Goal: Find specific page/section: Find specific page/section

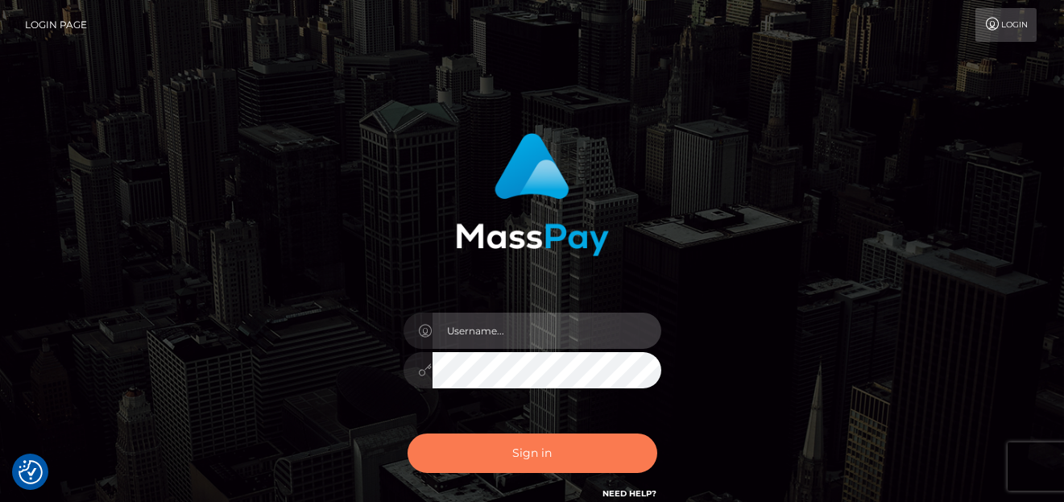
type input "[PERSON_NAME]"
click at [483, 466] on button "Sign in" at bounding box center [533, 452] width 250 height 39
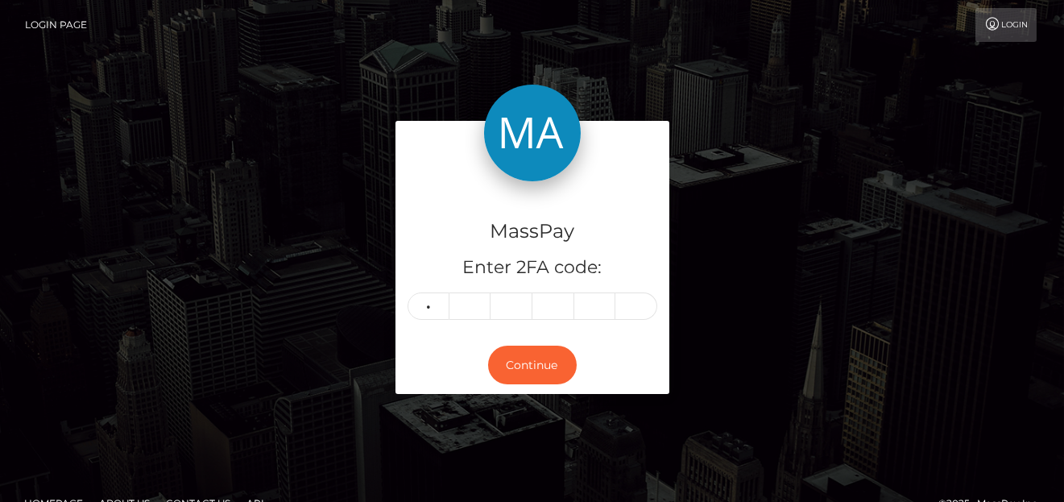
type input "3"
type input "9"
type input "8"
type input "0"
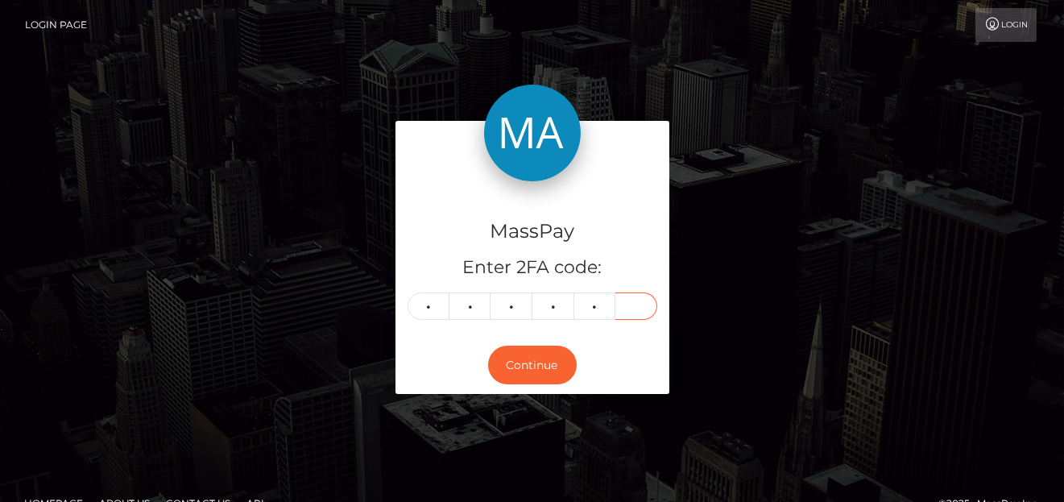
type input "4"
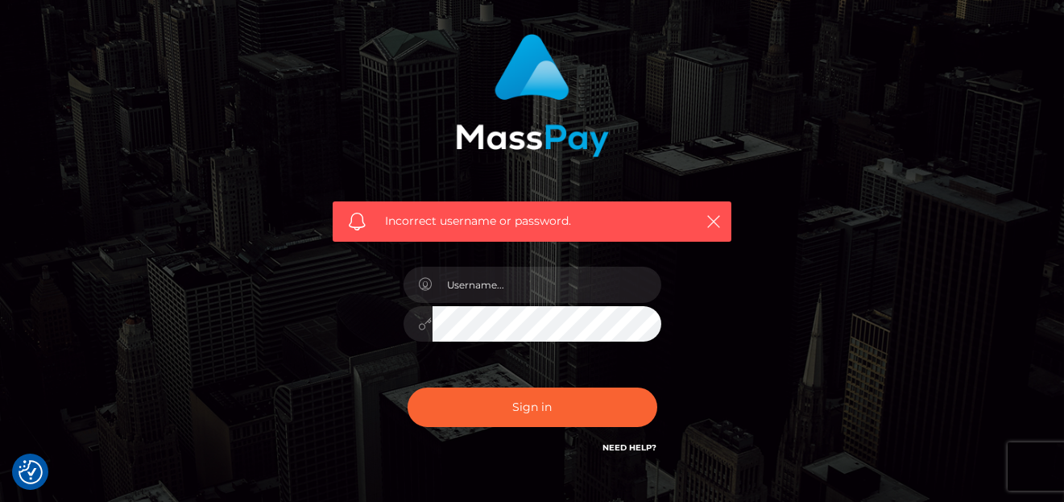
scroll to position [161, 0]
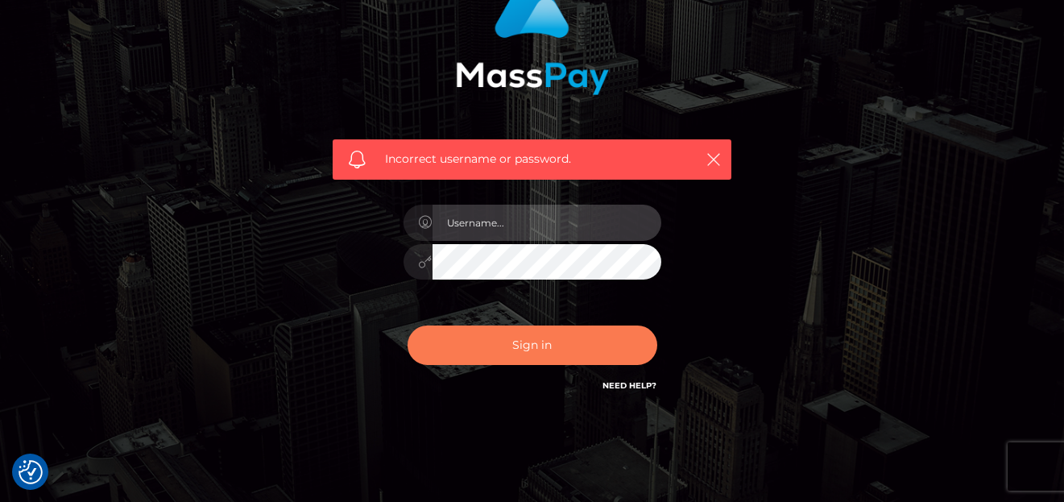
type input "[PERSON_NAME]"
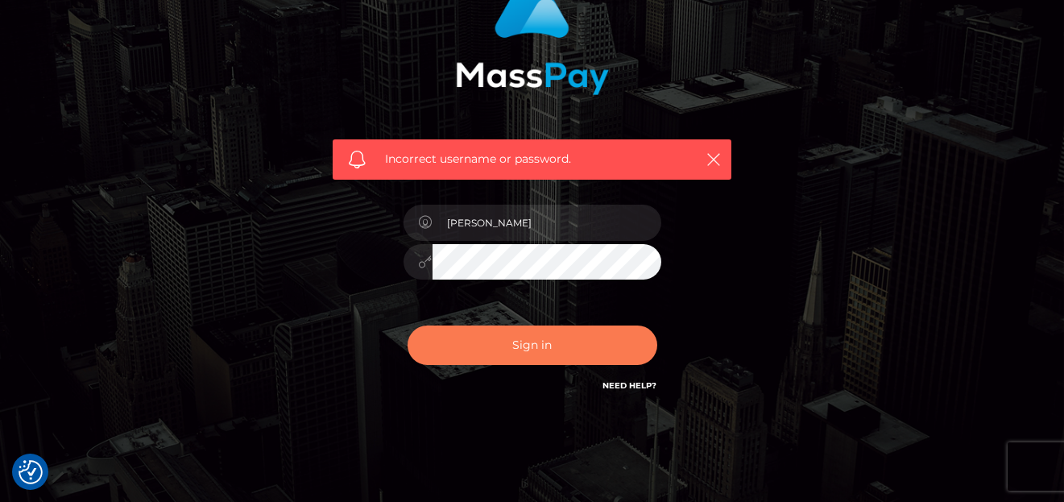
click at [484, 346] on button "Sign in" at bounding box center [533, 344] width 250 height 39
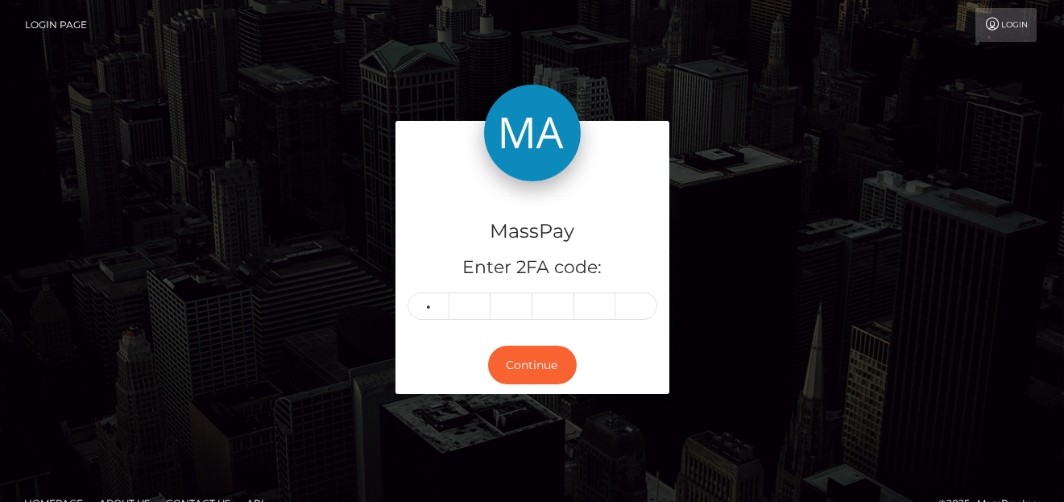
type input "3"
type input "0"
type input "2"
type input "7"
type input "6"
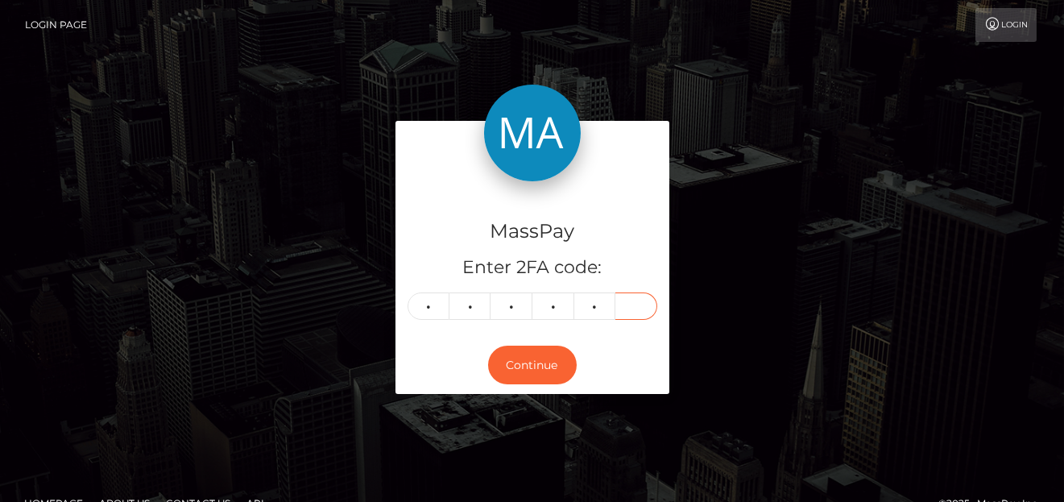
type input "5"
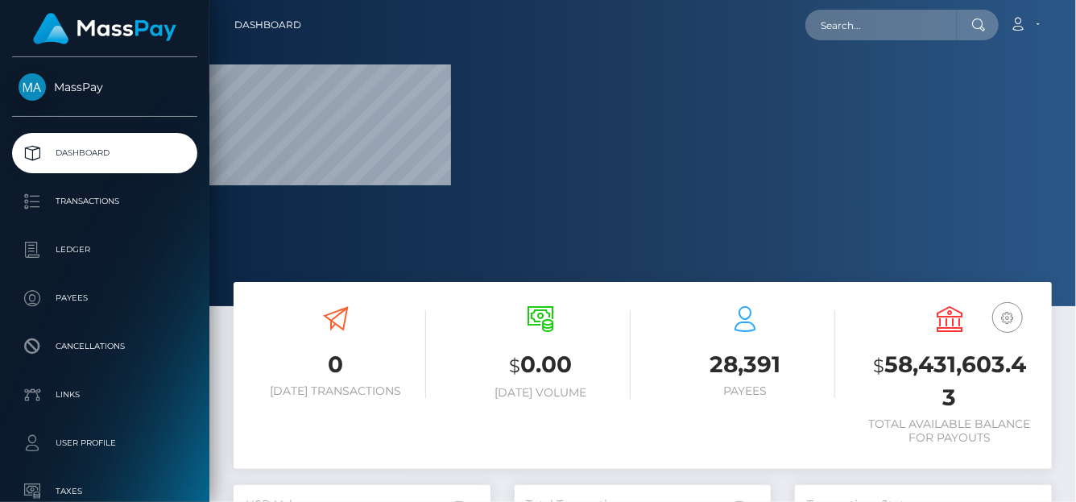
scroll to position [285, 257]
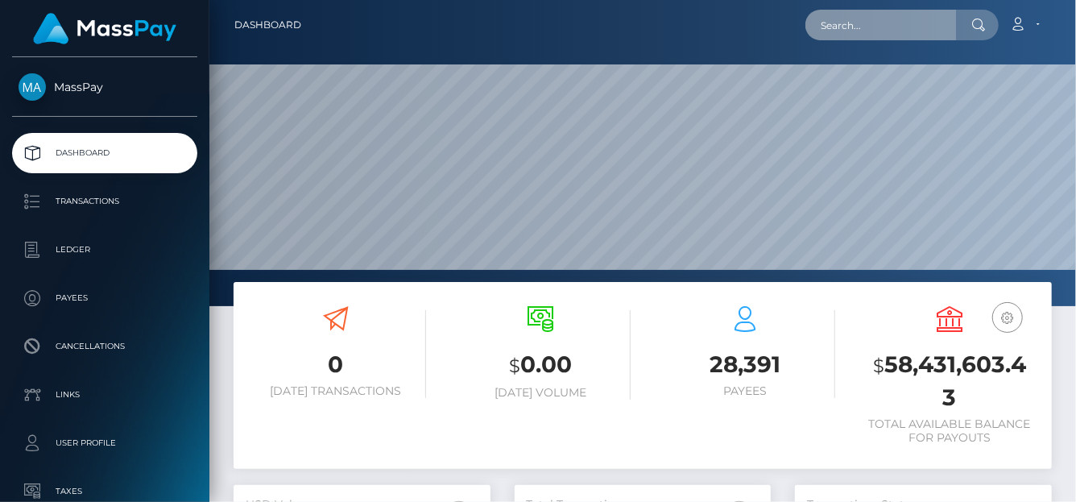
click at [834, 38] on input "text" at bounding box center [881, 25] width 151 height 31
paste input "[EMAIL_ADDRESS][DOMAIN_NAME]"
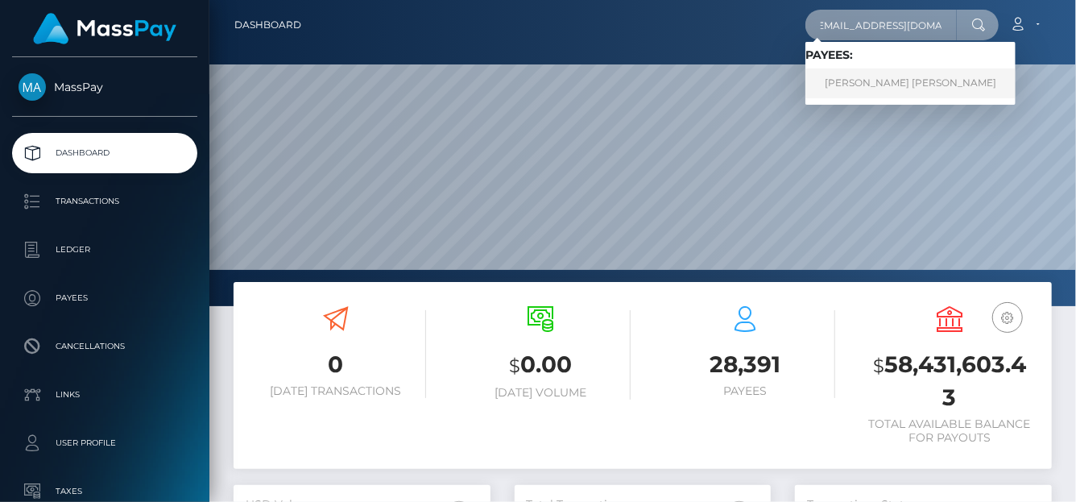
type input "[EMAIL_ADDRESS][DOMAIN_NAME]"
click at [860, 81] on link "[PERSON_NAME] [PERSON_NAME]" at bounding box center [911, 83] width 210 height 30
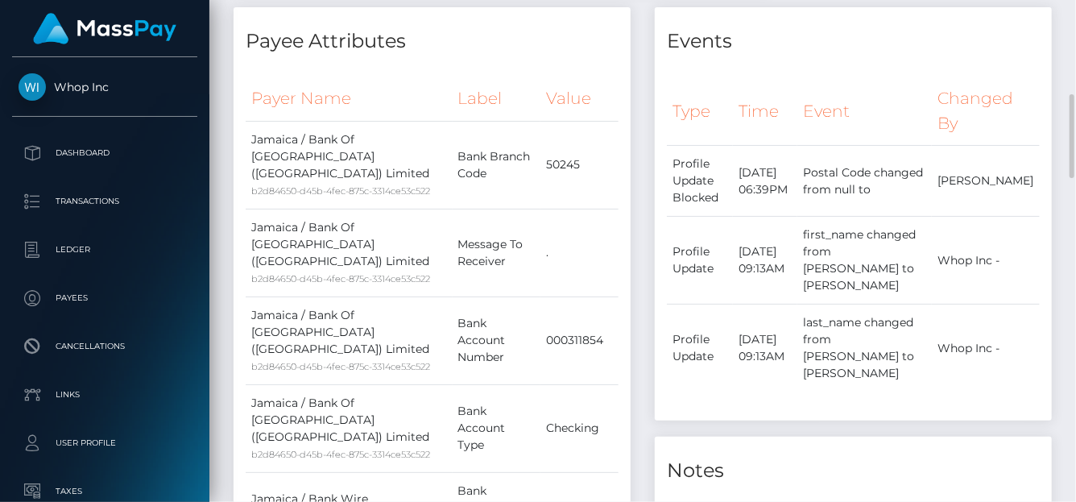
scroll to position [968, 0]
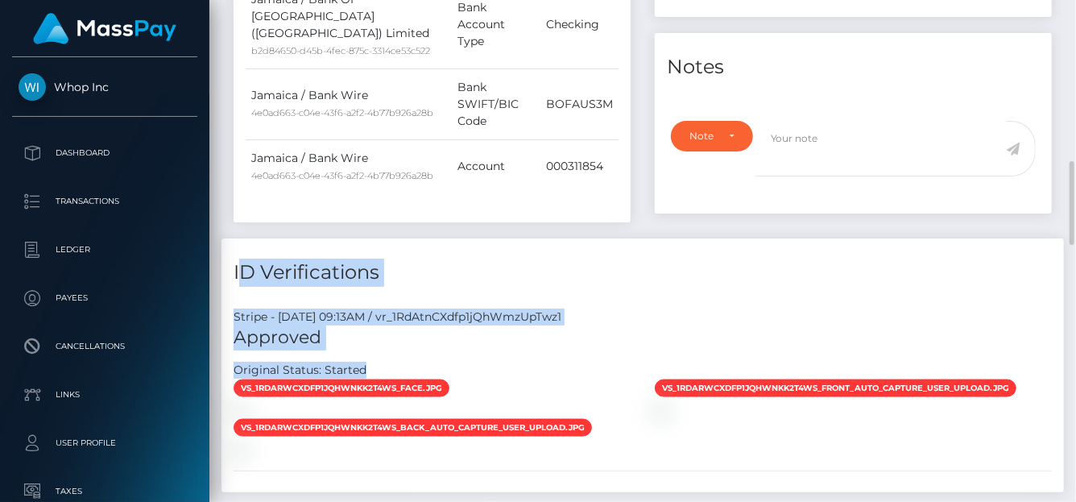
drag, startPoint x: 378, startPoint y: 321, endPoint x: 232, endPoint y: 238, distance: 167.8
click at [232, 238] on div "ID Verifications Stripe - [DATE] 09:13AM / vr_1RdAtnCXdfp1jQhWmzUpTwz1 Approved…" at bounding box center [643, 365] width 843 height 255
copy div "ID Verifications Stripe - [DATE] 09:13AM / vr_1RdAtnCXdfp1jQhWmzUpTwz1 Approved…"
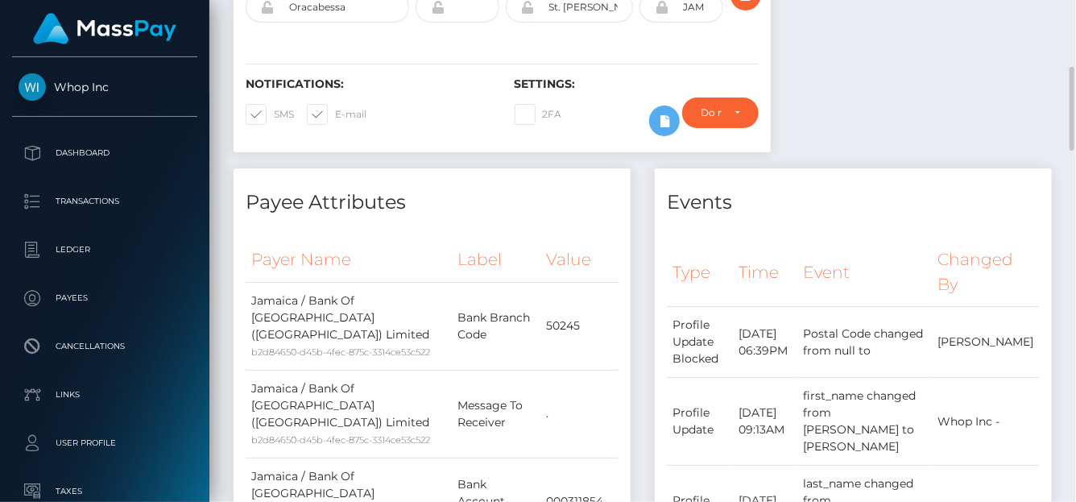
scroll to position [0, 0]
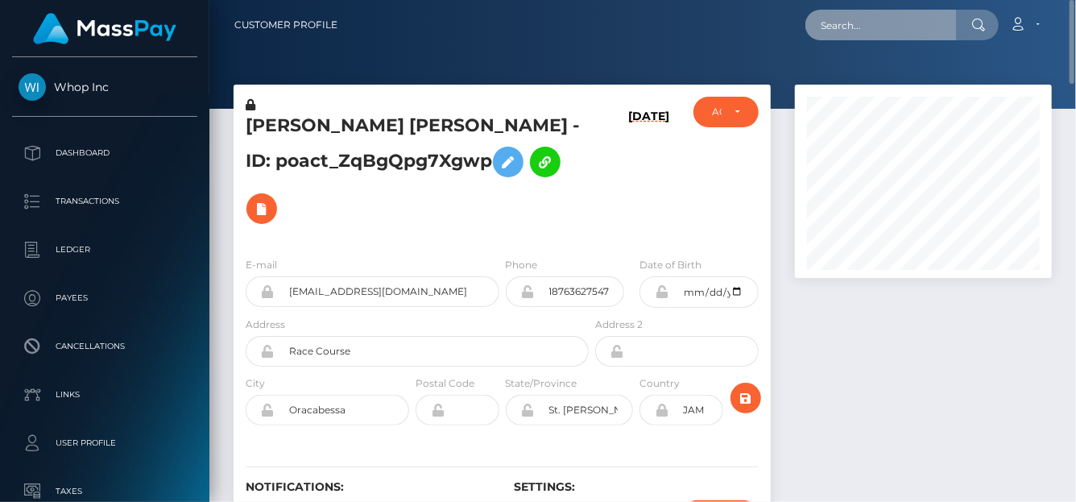
click at [838, 29] on input "text" at bounding box center [881, 25] width 151 height 31
paste input "246159528561737728"
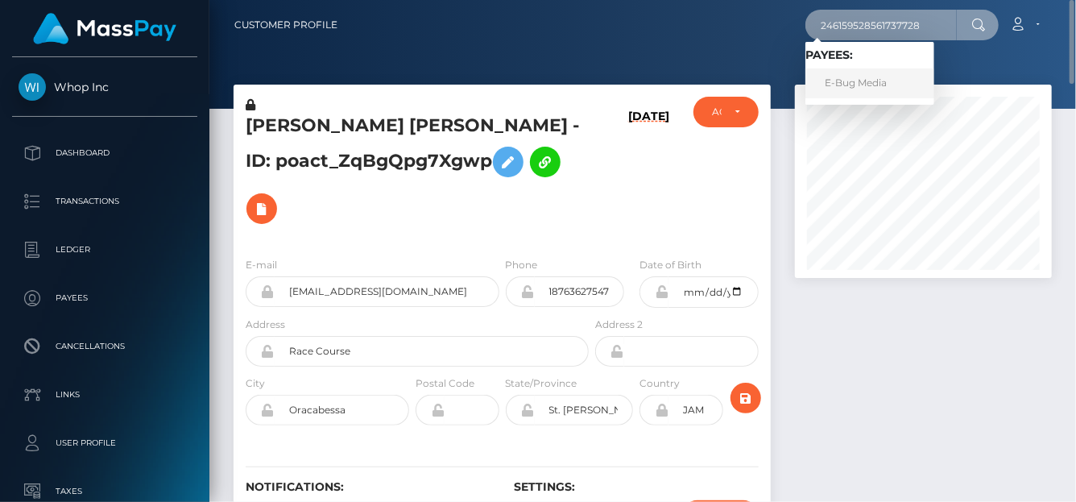
type input "246159528561737728"
click at [865, 89] on link "E-Bug Media" at bounding box center [870, 83] width 129 height 30
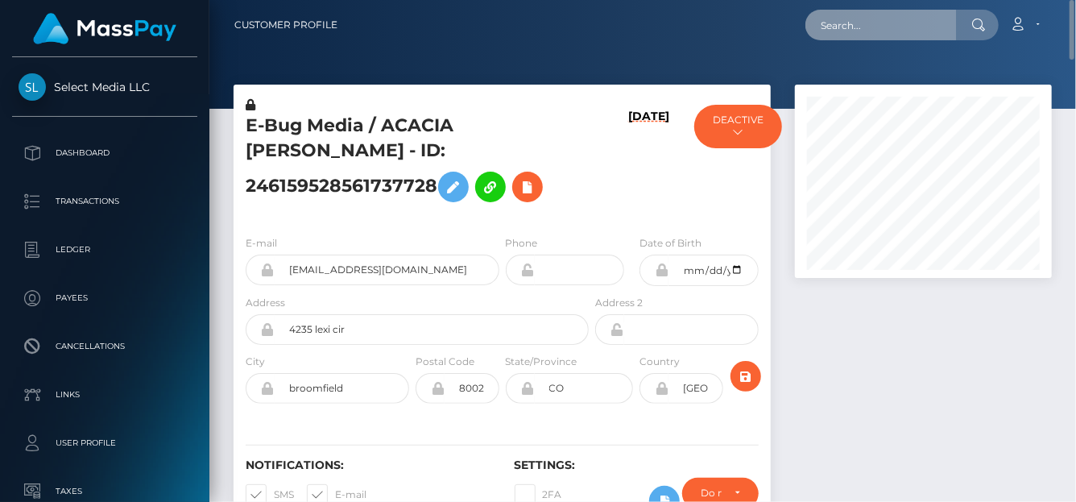
click at [862, 29] on input "text" at bounding box center [881, 25] width 151 height 31
paste input "leslymejiaquiroz5@icloud.com"
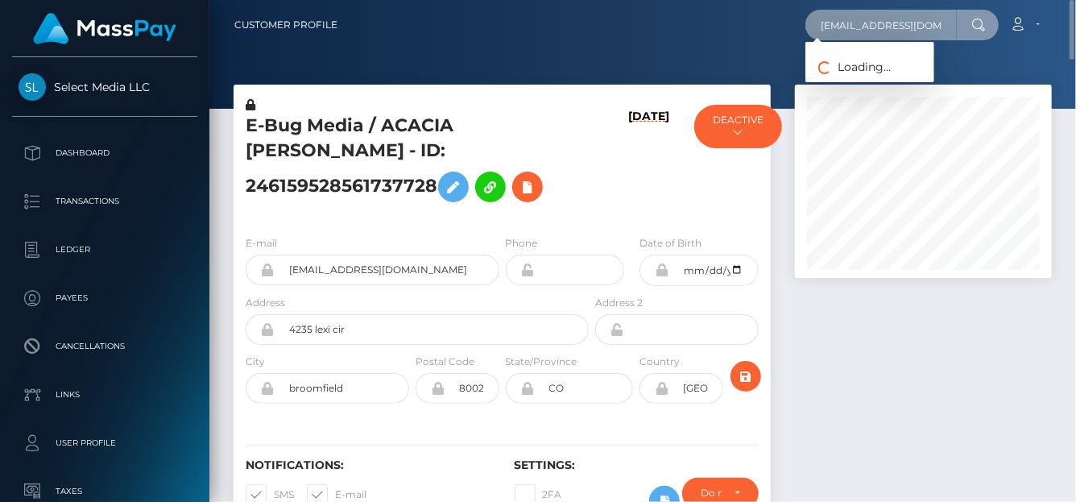
scroll to position [0, 28]
drag, startPoint x: 821, startPoint y: 25, endPoint x: 1026, endPoint y: 7, distance: 205.4
click at [1023, 6] on nav "Customer Profile leslymejiaquiroz5@icloud.com Loading... Loading... Account Log…" at bounding box center [642, 25] width 867 height 50
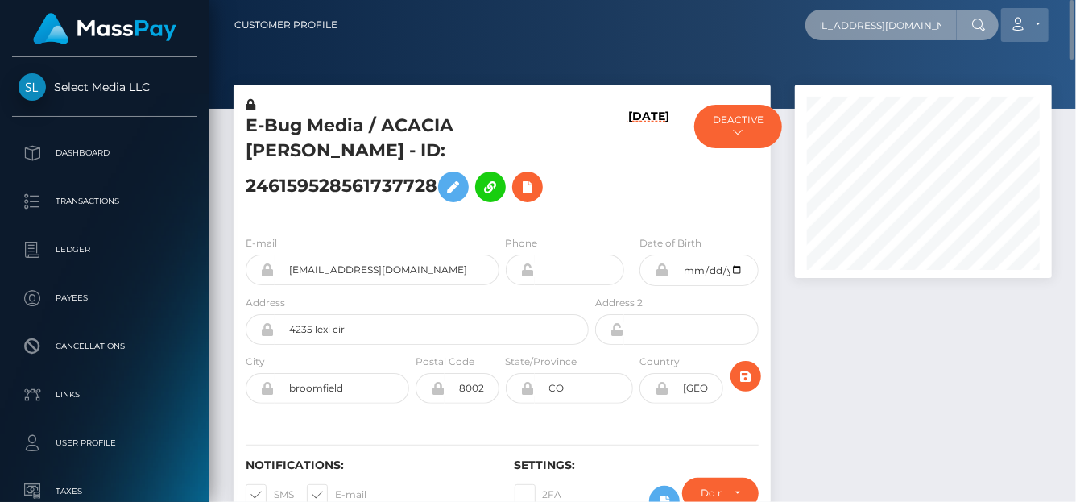
paste input "Lesly Fuentes"
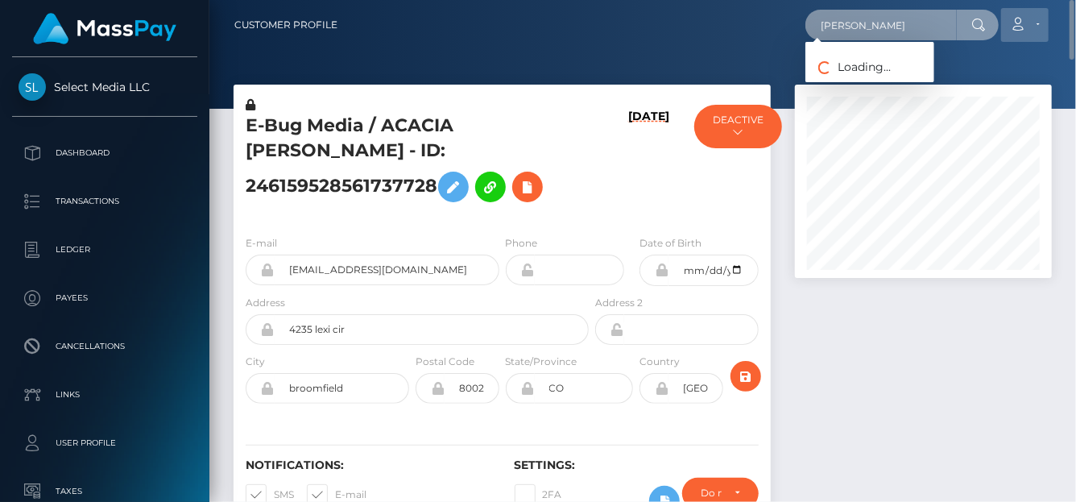
scroll to position [0, 0]
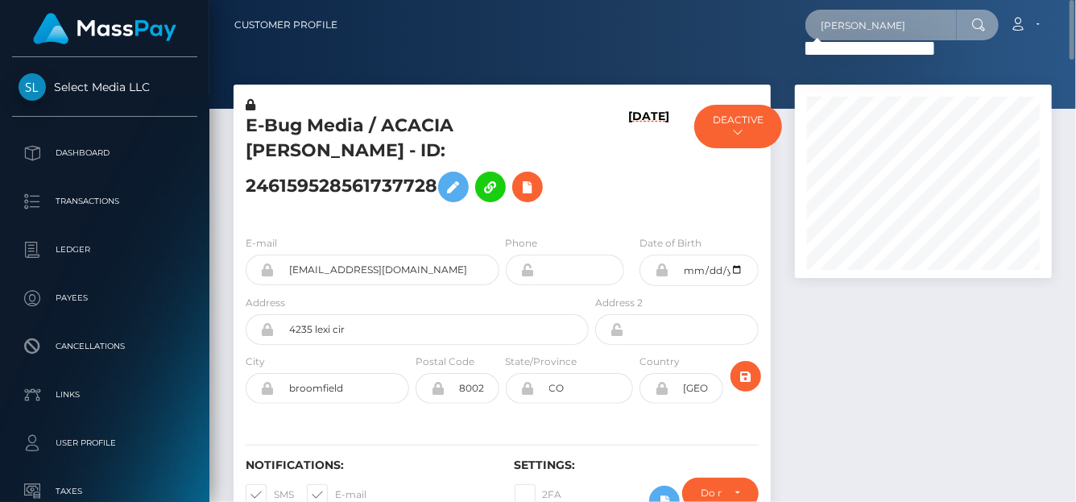
type input "Lesly Fuentes"
